Goal: Task Accomplishment & Management: Use online tool/utility

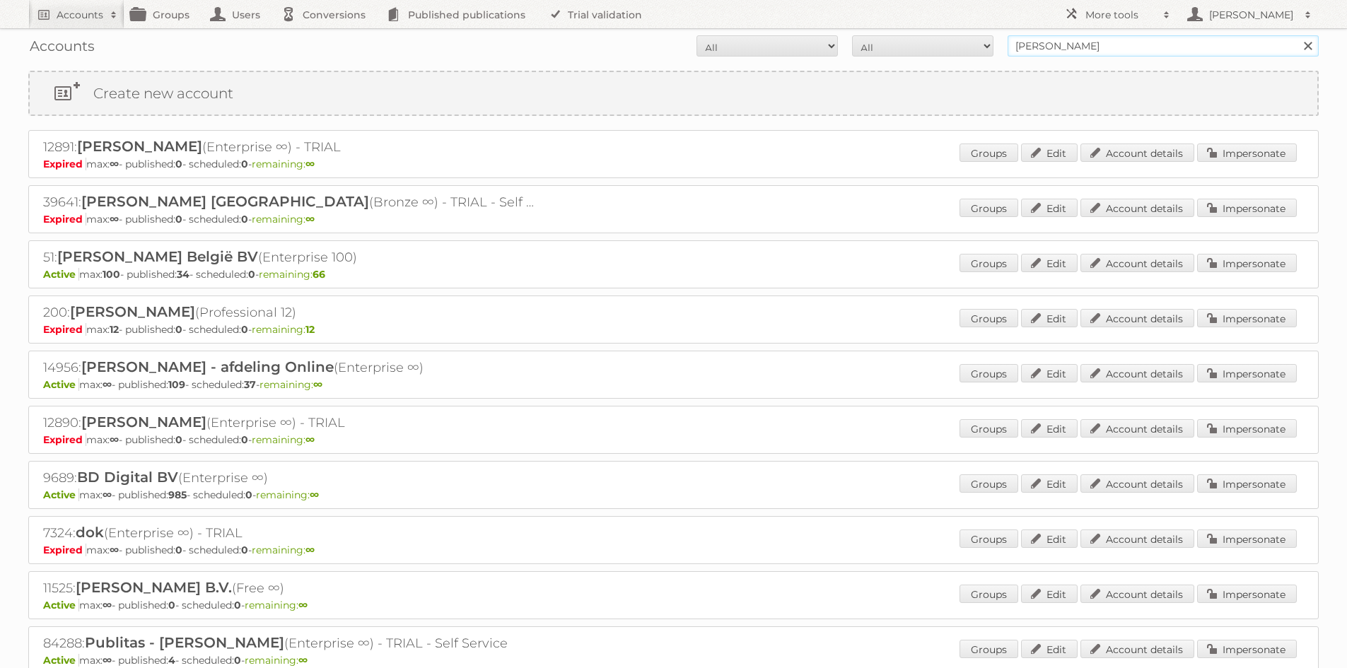
click at [1052, 53] on input "albert heijn" at bounding box center [1162, 45] width 311 height 21
type input "trekpleister"
click at [1296, 35] on input "Search" at bounding box center [1306, 45] width 21 height 21
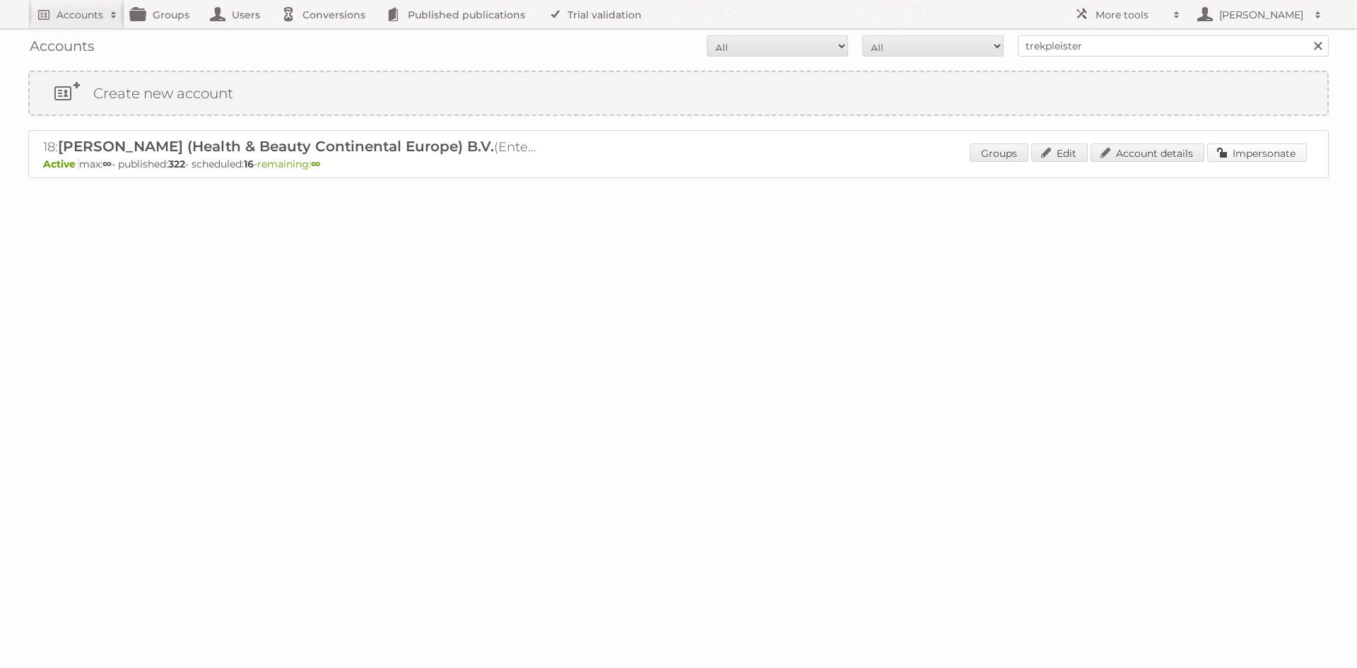
click at [1282, 156] on link "Impersonate" at bounding box center [1257, 152] width 100 height 18
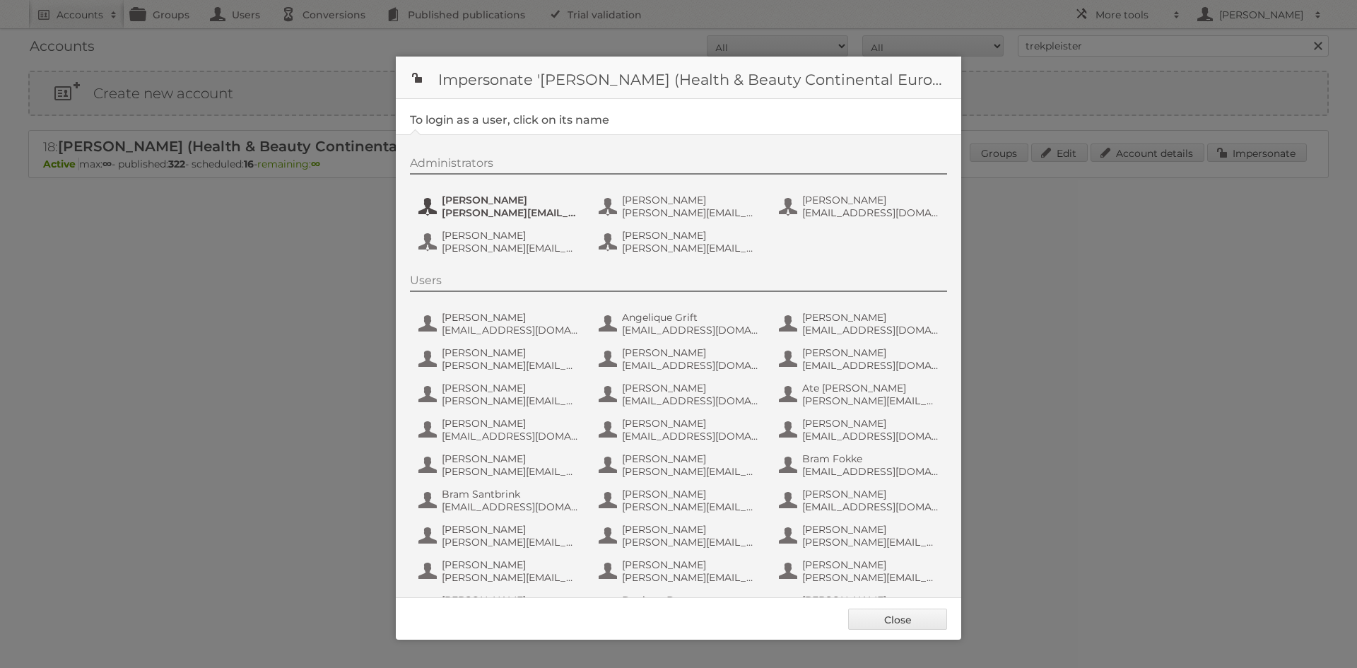
click at [515, 206] on span "[PERSON_NAME]" at bounding box center [510, 200] width 137 height 13
